Goal: Task Accomplishment & Management: Complete application form

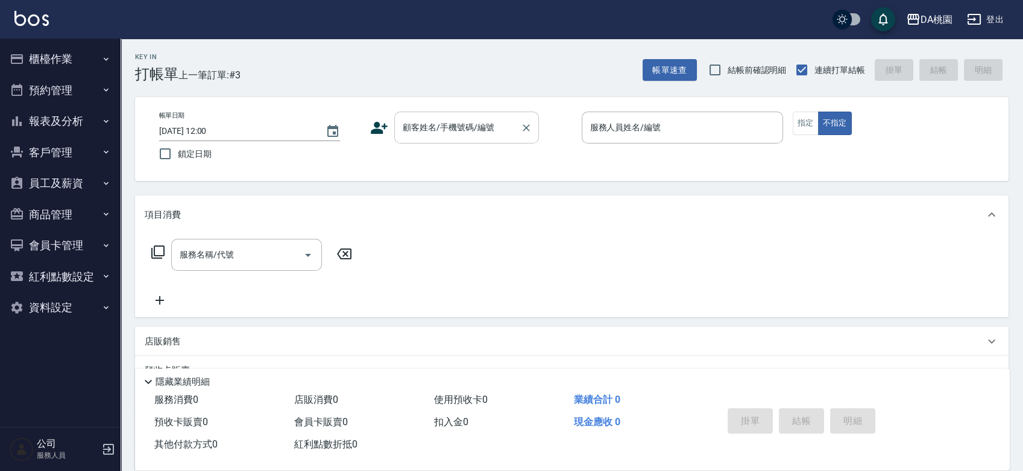
click at [435, 134] on input "顧客姓名/手機號碼/編號" at bounding box center [458, 127] width 116 height 21
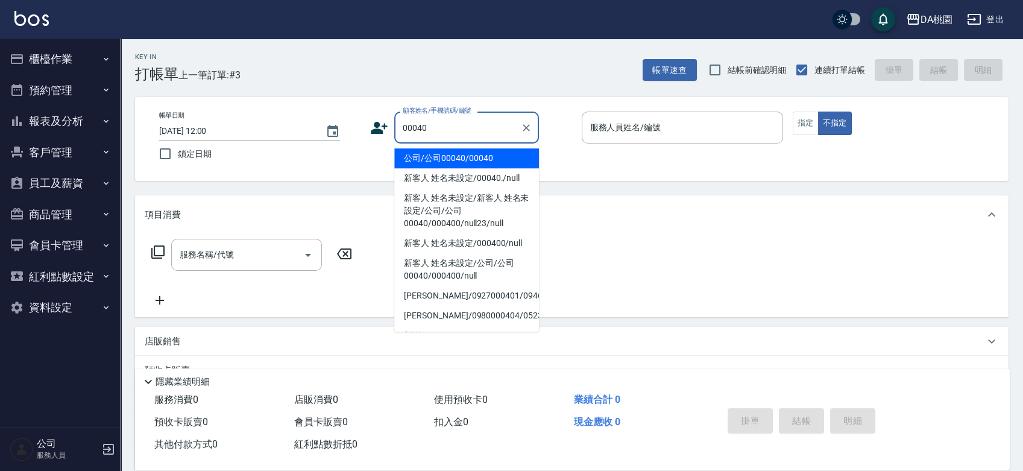
type input "公司/公司00040/00040"
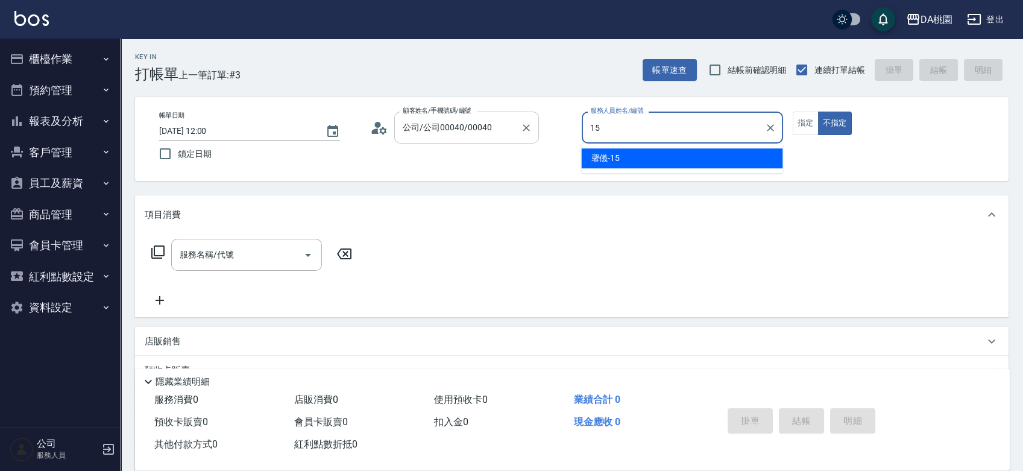
type input "15"
type button "false"
type input "馨儀-15"
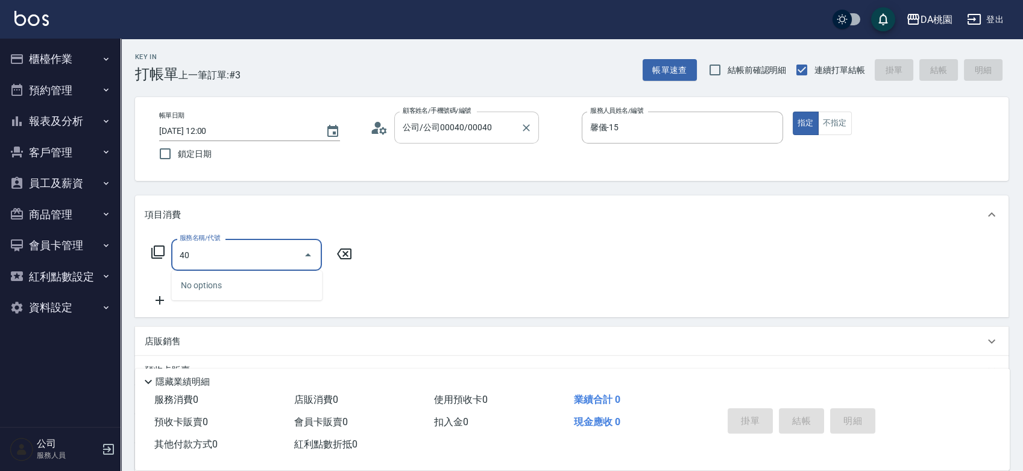
type input "400"
type input "150"
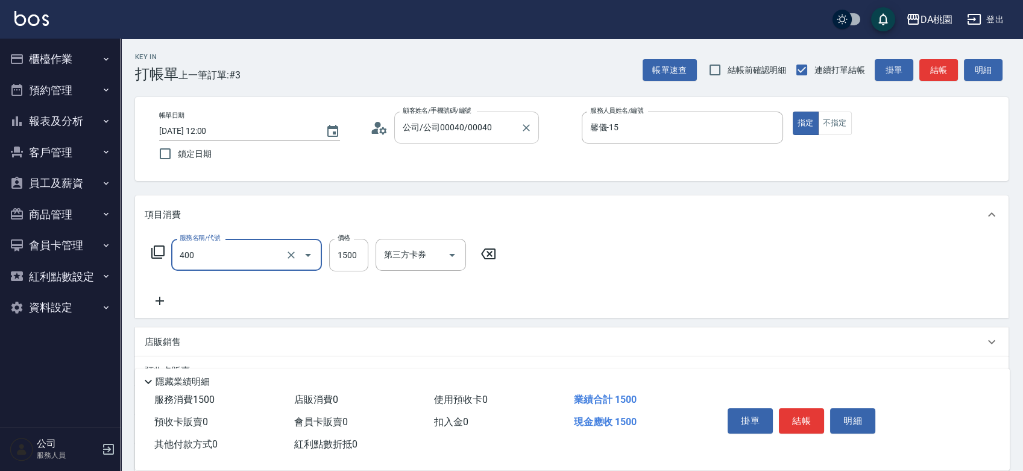
type input "染髮(400)"
type input "0"
type input "300"
type input "30"
type input "3000"
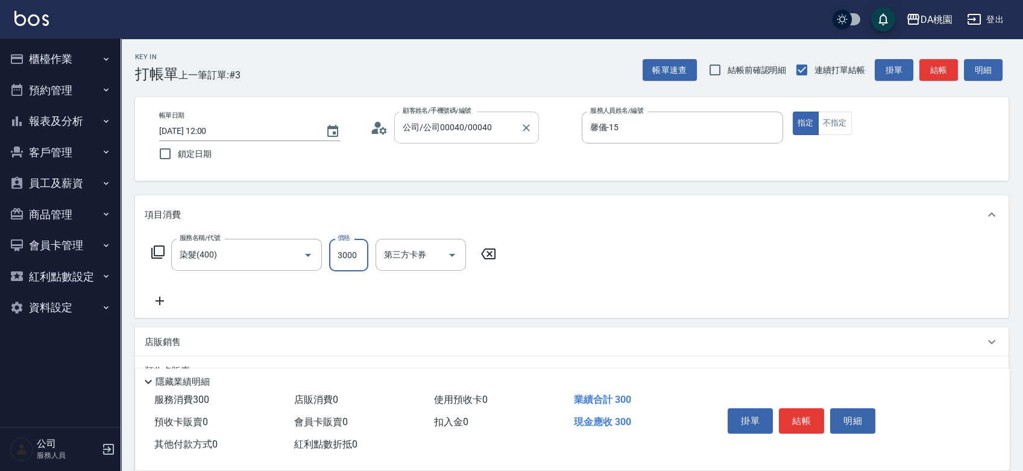
type input "300"
type input "3000"
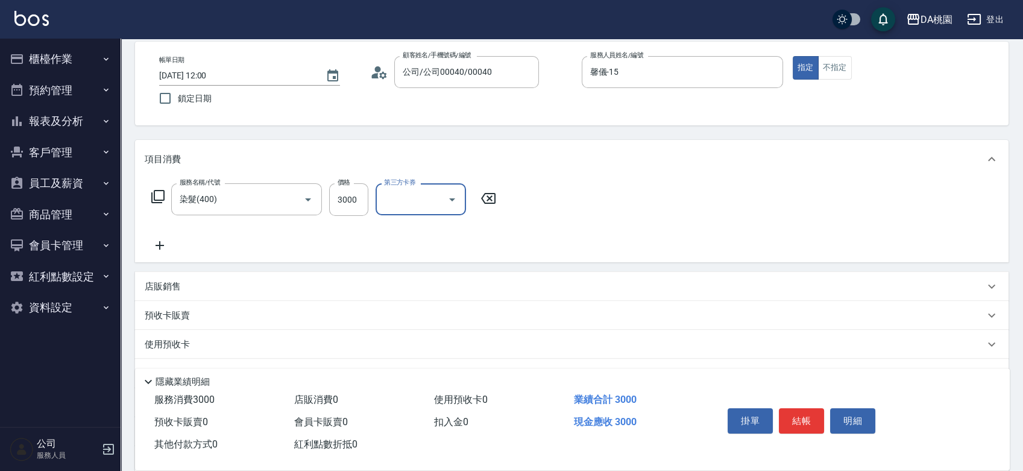
scroll to position [134, 0]
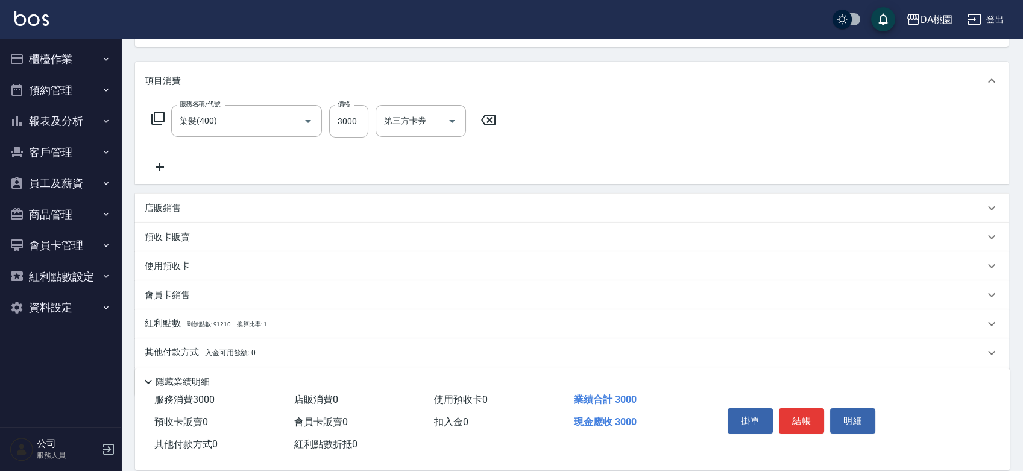
click at [569, 206] on div "店販銷售" at bounding box center [565, 208] width 840 height 13
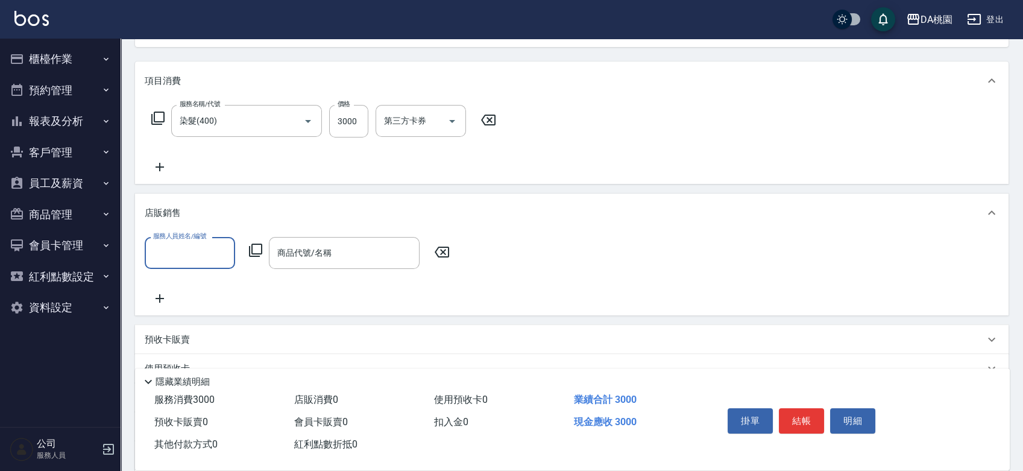
scroll to position [0, 0]
type input "馨儀-15"
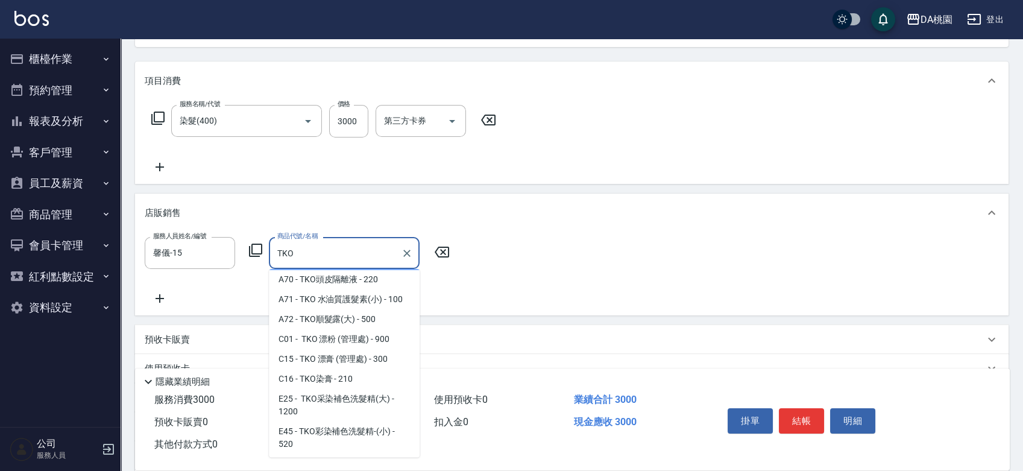
scroll to position [67, 0]
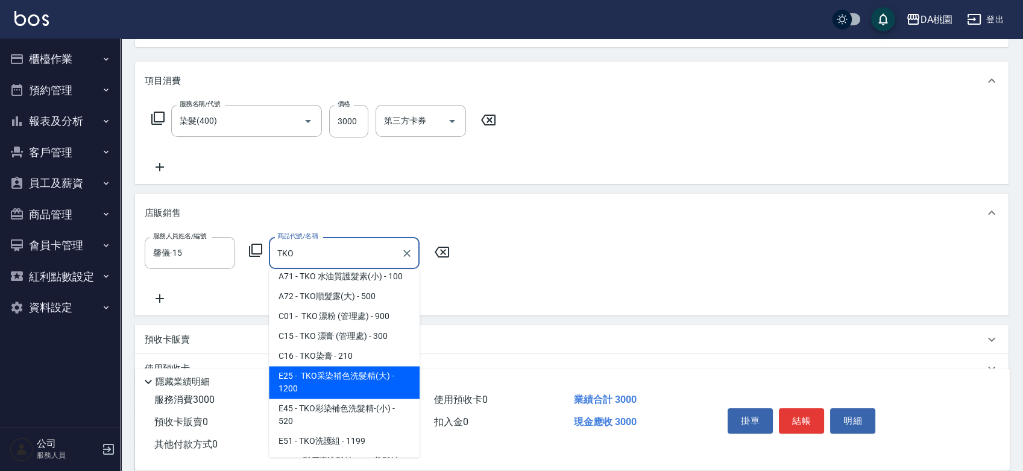
click at [358, 388] on span "E25 - TKO采染補色洗髮精(大) - 1200" at bounding box center [344, 382] width 151 height 33
type input "TKO采染補色洗髮精(大)"
type input "420"
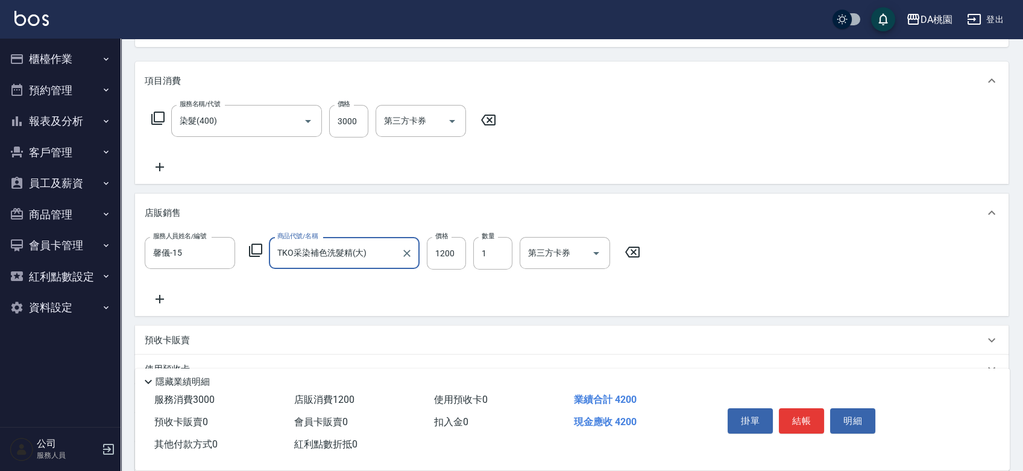
type input "TKO采染補色洗髮精(大)"
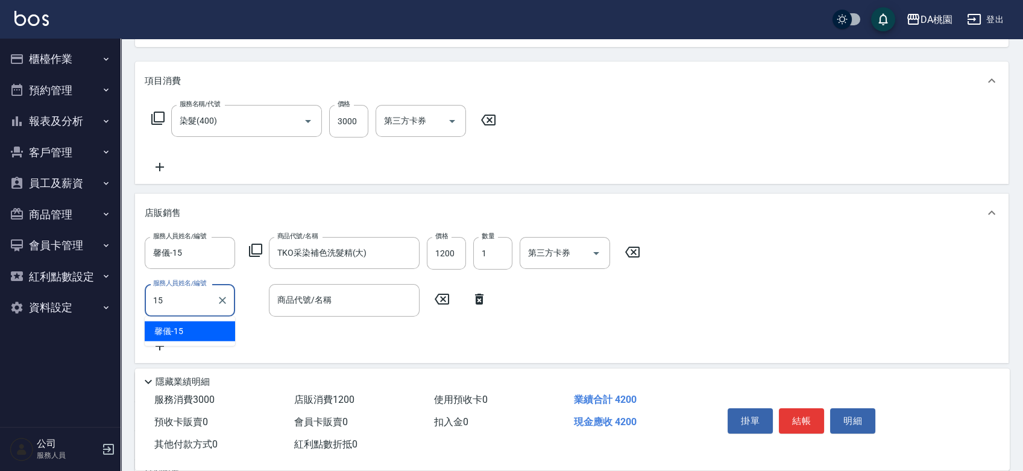
type input "馨儀-15"
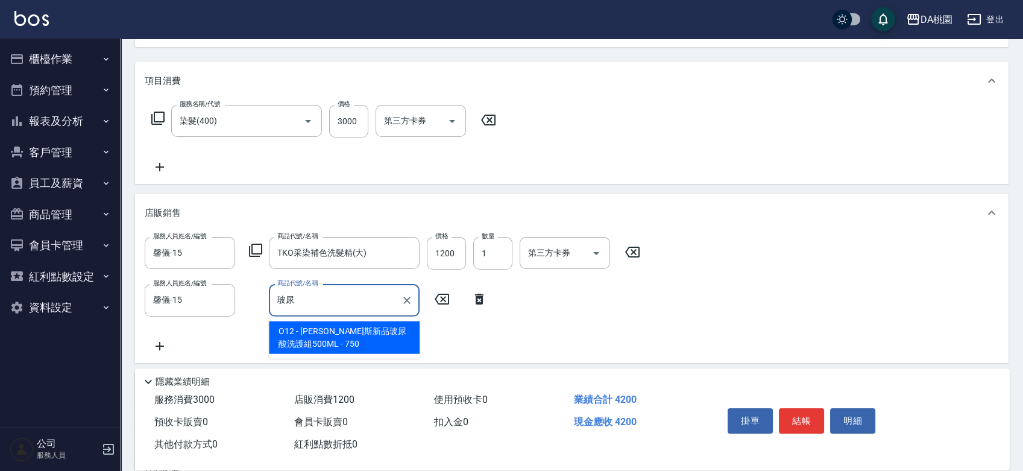
type input "[PERSON_NAME]斯新品玻尿酸洗護組500ML"
type input "490"
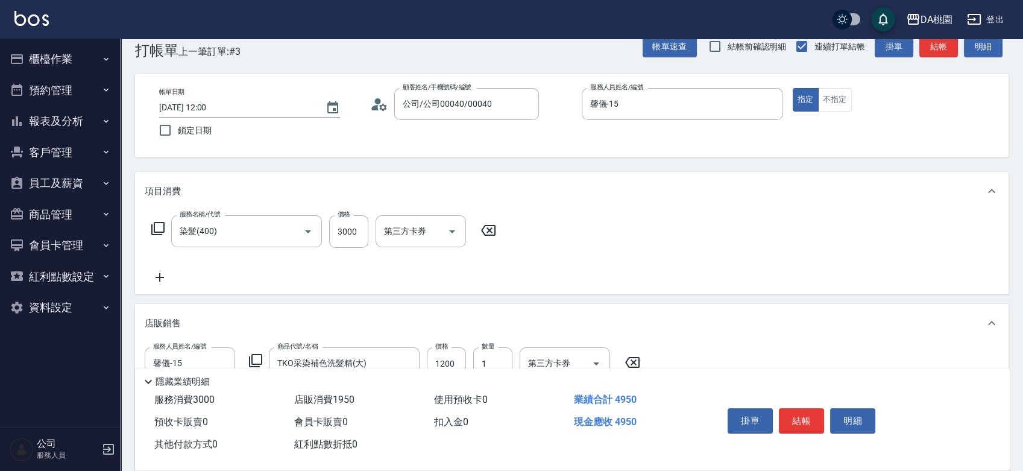
scroll to position [0, 0]
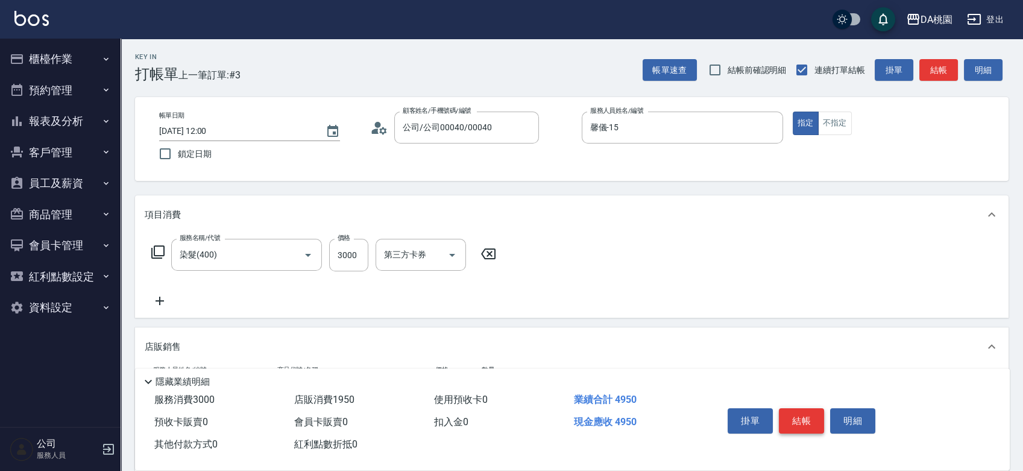
click at [808, 415] on button "結帳" at bounding box center [801, 420] width 45 height 25
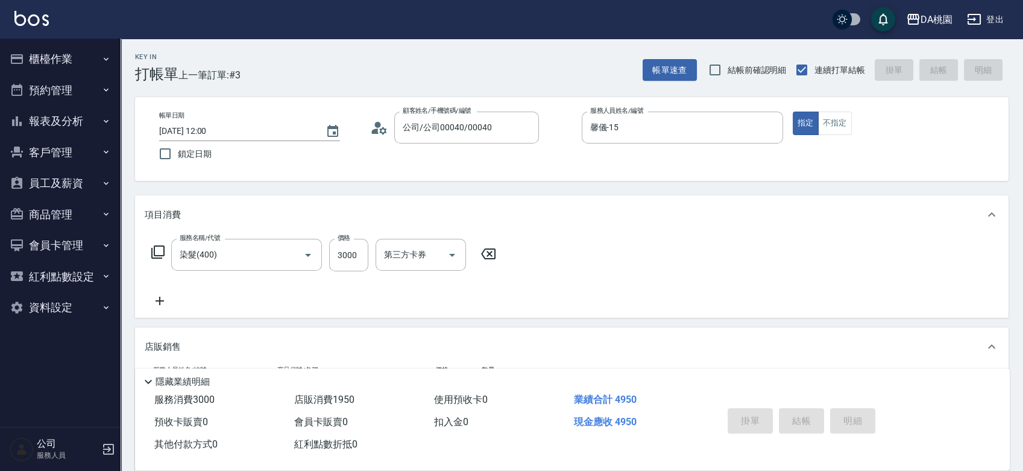
type input "[DATE] 14:16"
type input "0"
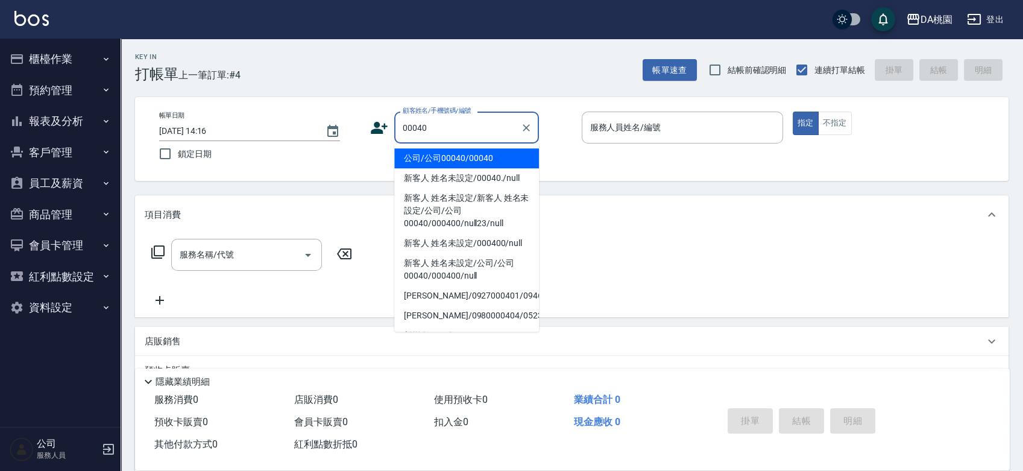
type input "公司/公司00040/00040"
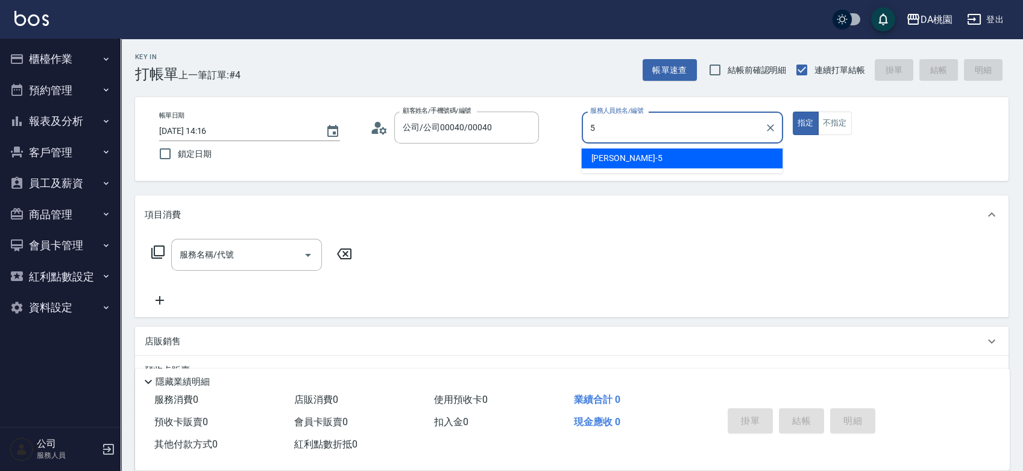
type input "[PERSON_NAME]-5"
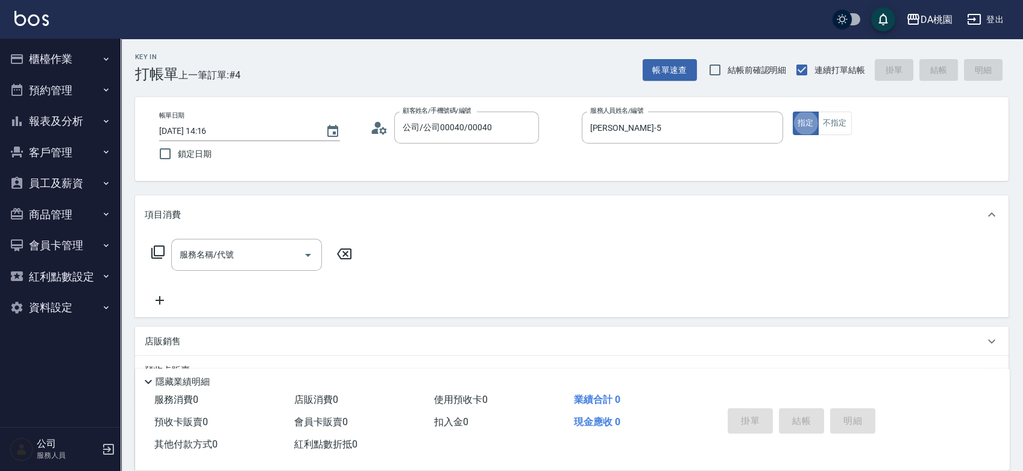
type button "true"
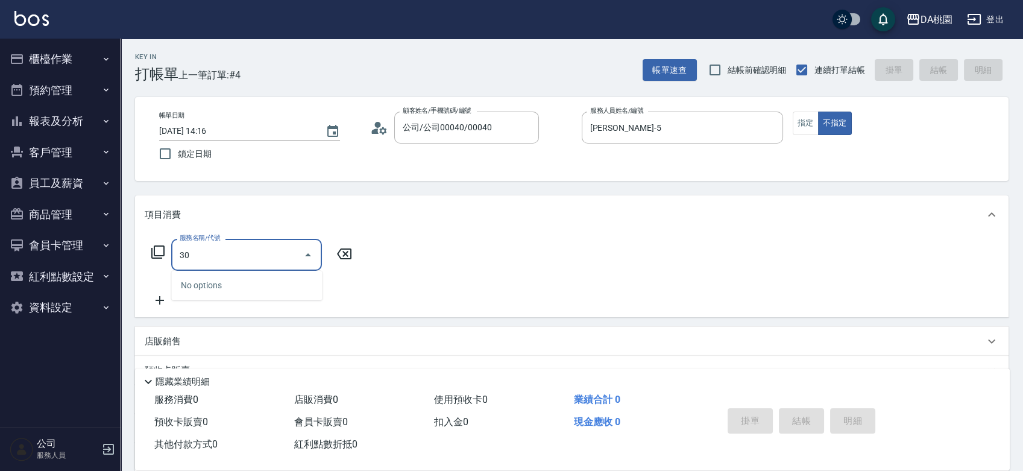
type input "303"
type input "30"
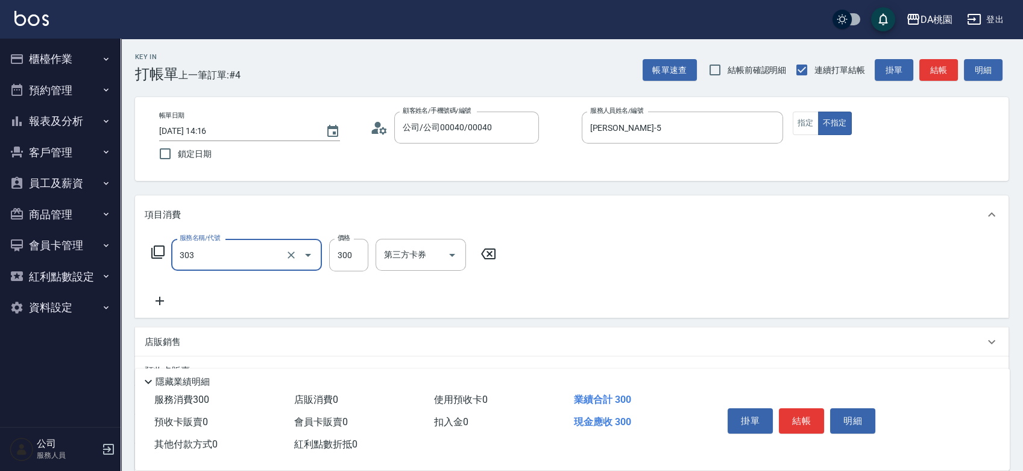
type input "A級剪髮(303)"
type input "0"
type input "35"
type input "30"
type input "350"
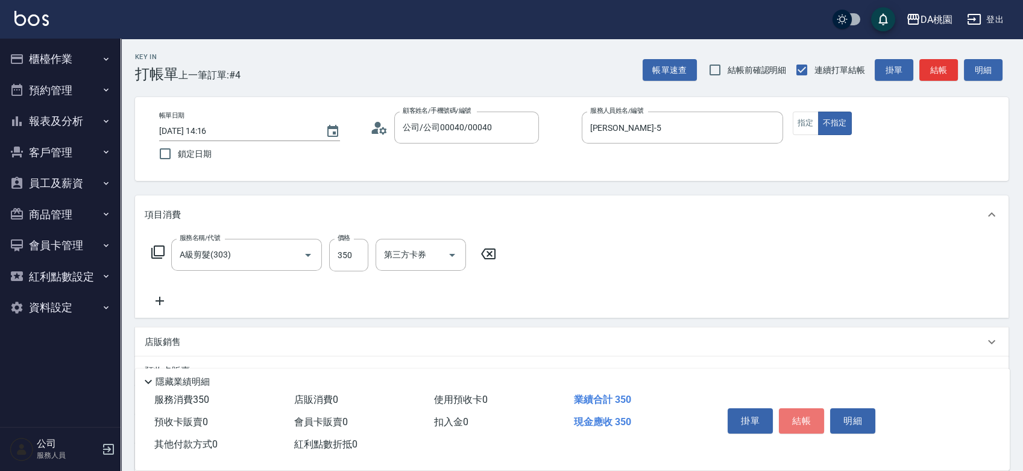
click at [807, 411] on button "結帳" at bounding box center [801, 420] width 45 height 25
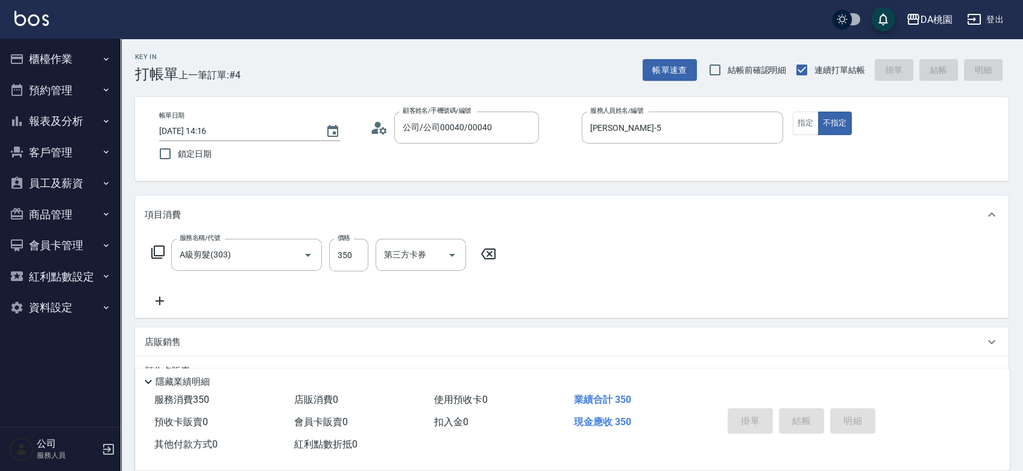
type input "0"
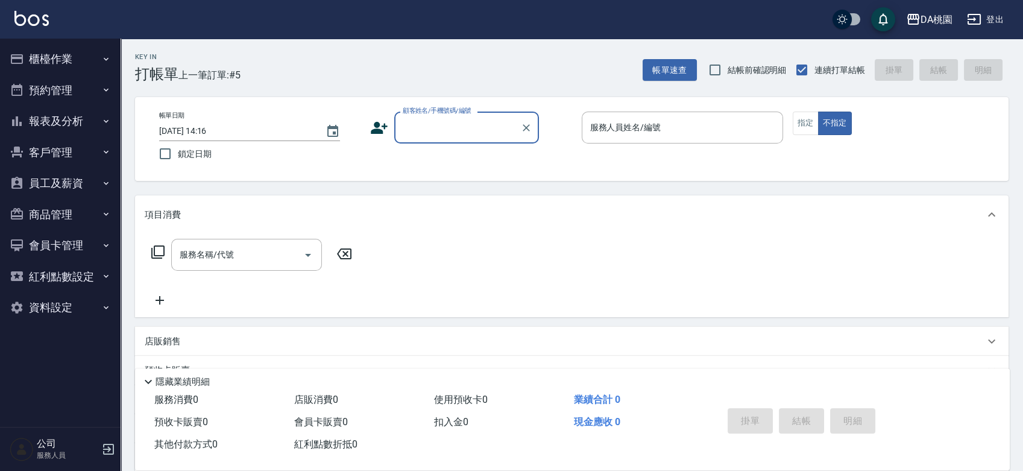
click at [470, 136] on input "顧客姓名/手機號碼/編號" at bounding box center [458, 127] width 116 height 21
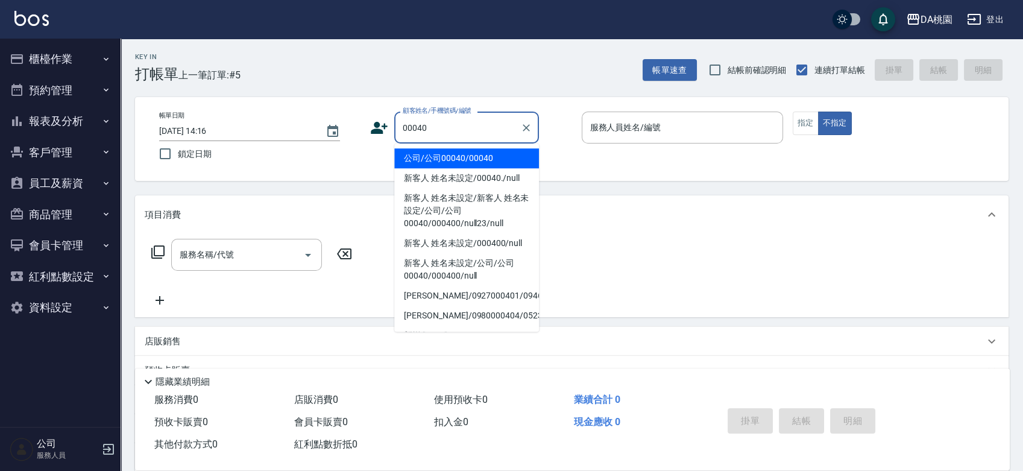
type input "公司/公司00040/00040"
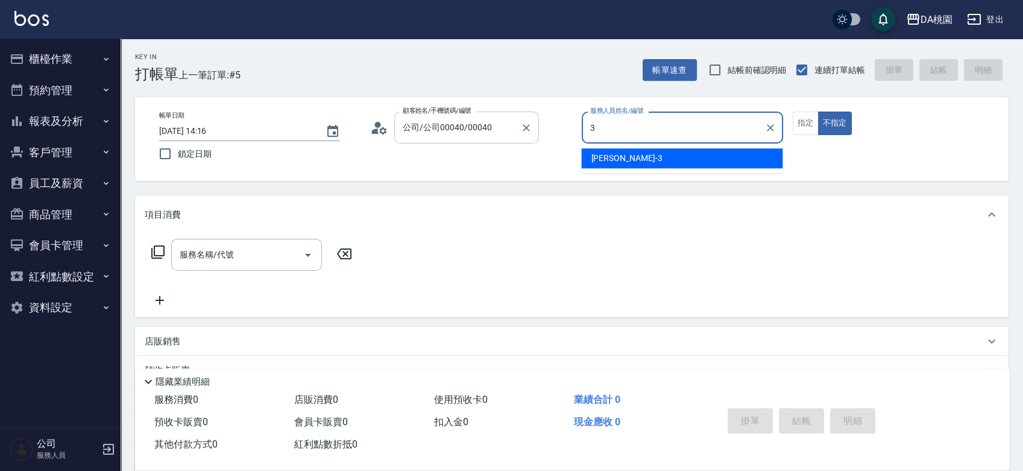
type input "[PERSON_NAME]-3"
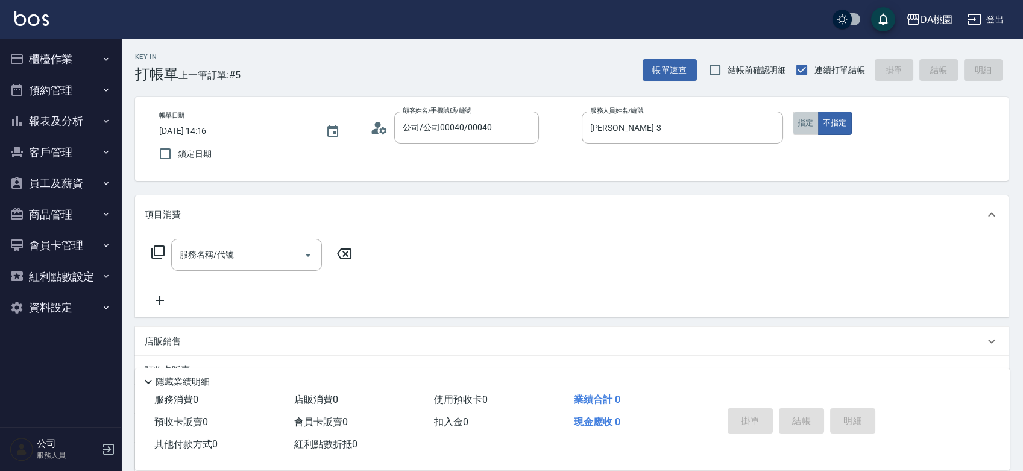
click at [801, 120] on button "指定" at bounding box center [806, 124] width 26 height 24
click at [253, 259] on input "服務名稱/代號" at bounding box center [238, 254] width 122 height 21
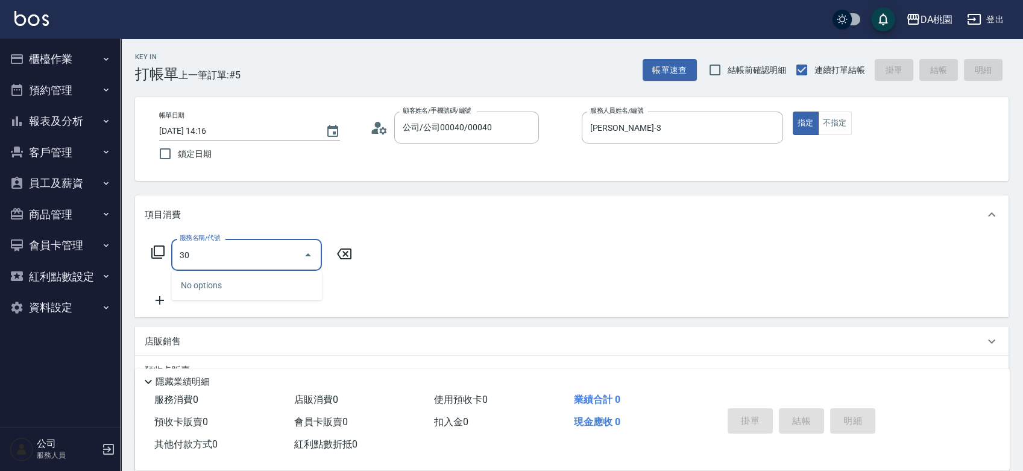
type input "303"
type input "30"
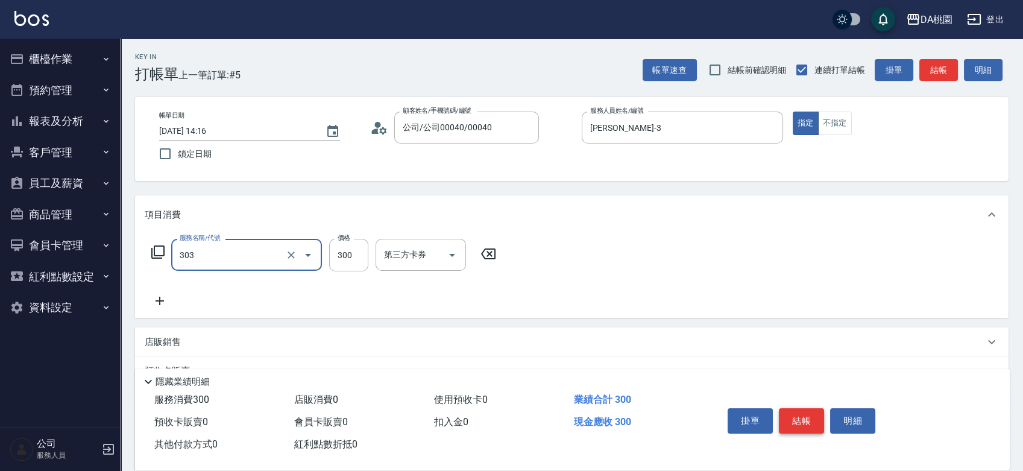
type input "A級剪髮(303)"
click at [797, 416] on button "結帳" at bounding box center [801, 420] width 45 height 25
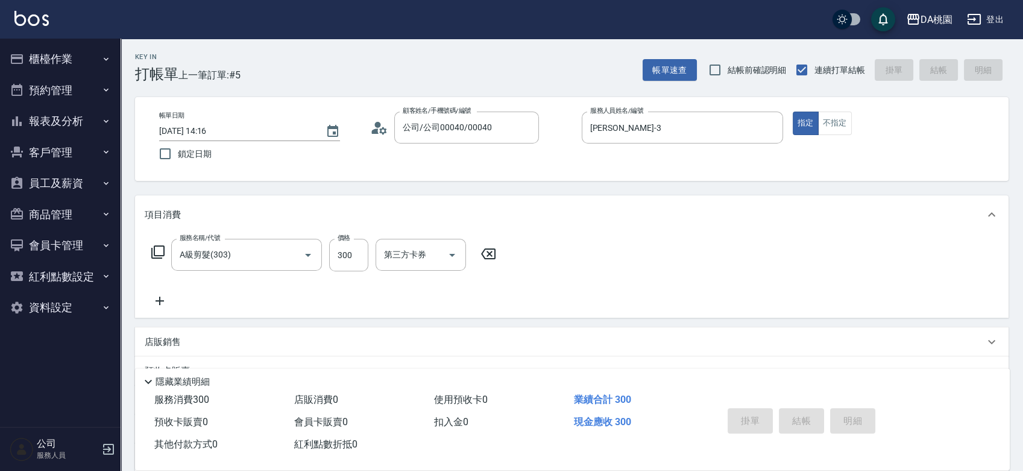
type input "[DATE] 14:35"
type input "0"
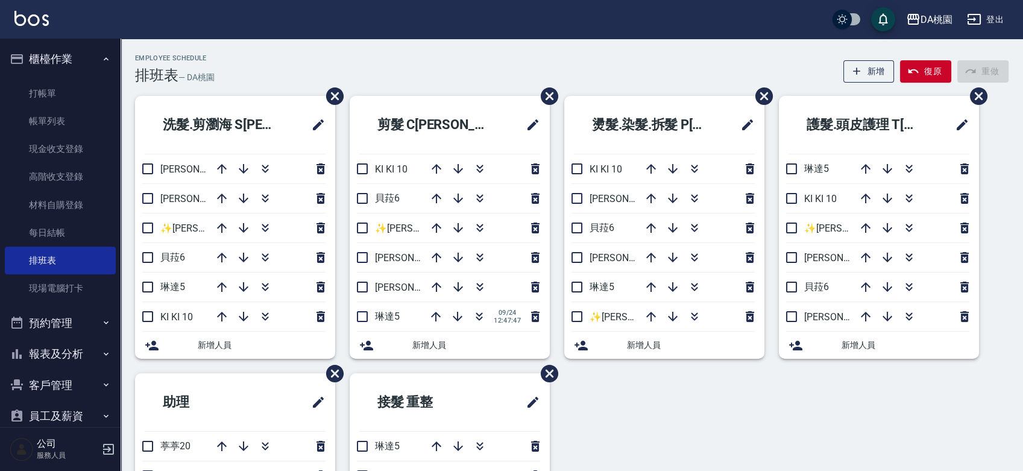
click at [634, 445] on div "洗髮.剪瀏海 S班 愛莉絲3 桑妮8 ✨GARY蓋瑞 ✨16 貝菈6 琳達5 KI KI 10 新增人員 剪髮 C班 KI KI 10 貝菈6 ✨GARY蓋瑞…" at bounding box center [565, 373] width 888 height 555
